Goal: Navigation & Orientation: Find specific page/section

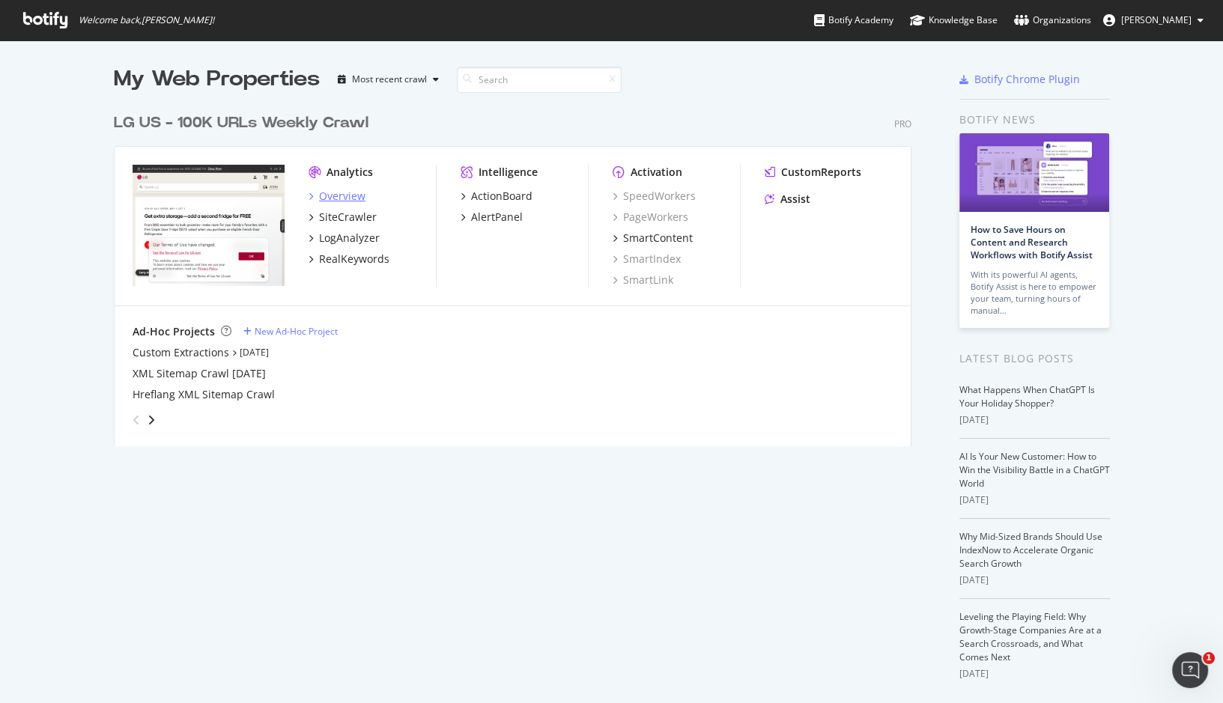
click at [329, 193] on div "Overview" at bounding box center [342, 196] width 46 height 15
